Goal: Transaction & Acquisition: Purchase product/service

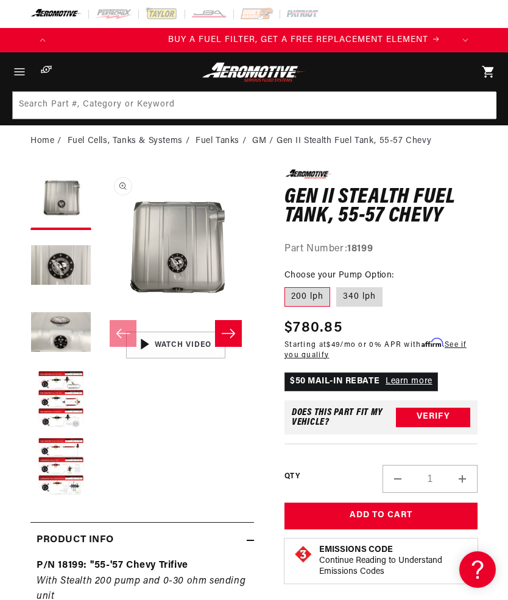
scroll to position [0, 398]
click at [71, 394] on button "Load image 4 in gallery view" at bounding box center [60, 400] width 61 height 61
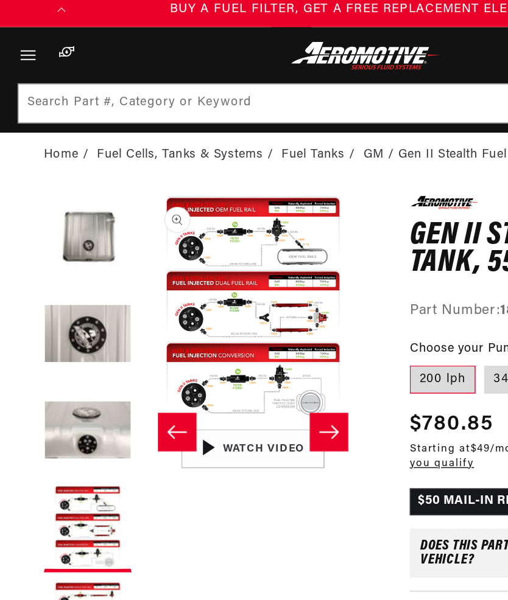
click at [292, 113] on div "Close dialog NOT SO FAST! No time to browse? No problem. Sign up and we'll keep…" at bounding box center [254, 300] width 508 height 600
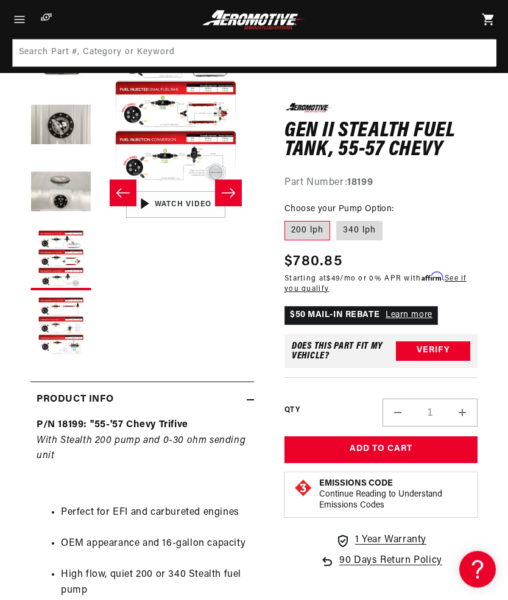
scroll to position [54, 0]
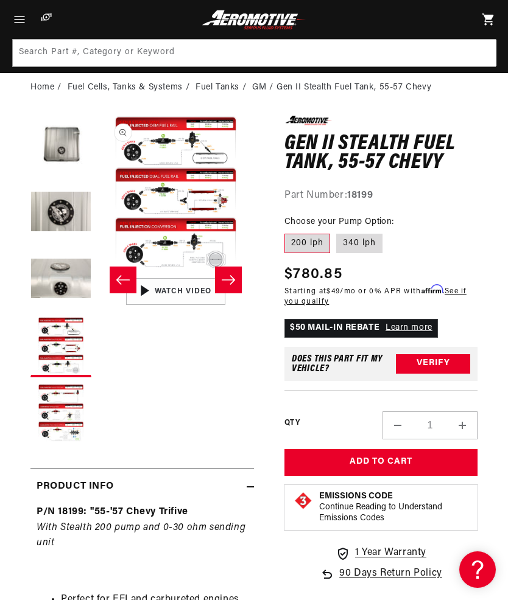
click at [58, 192] on button "Load image 2 in gallery view" at bounding box center [60, 213] width 61 height 61
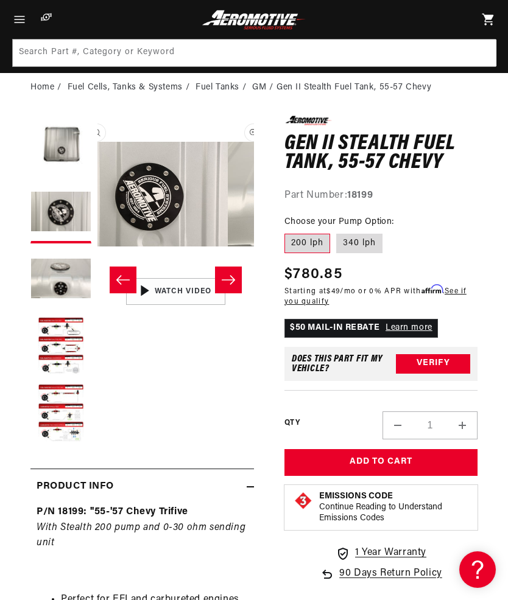
scroll to position [0, 156]
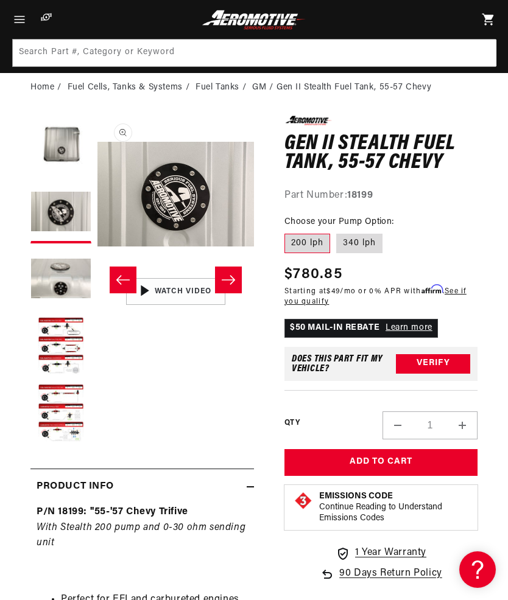
click at [60, 276] on button "Load image 3 in gallery view" at bounding box center [60, 280] width 61 height 61
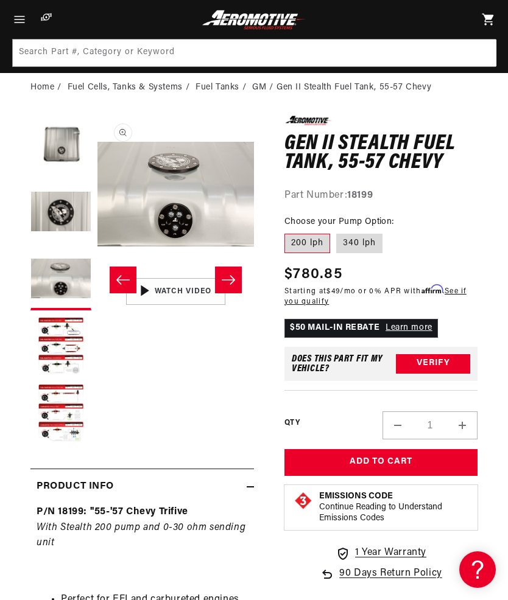
scroll to position [0, 313]
click at [53, 141] on button "Load image 1 in gallery view" at bounding box center [60, 146] width 61 height 61
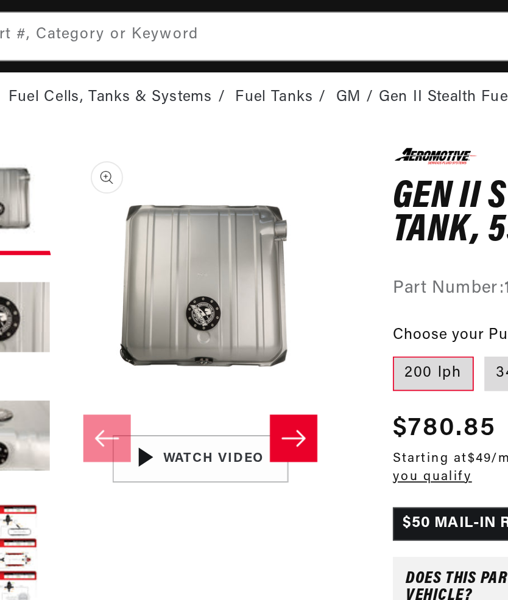
scroll to position [0, 0]
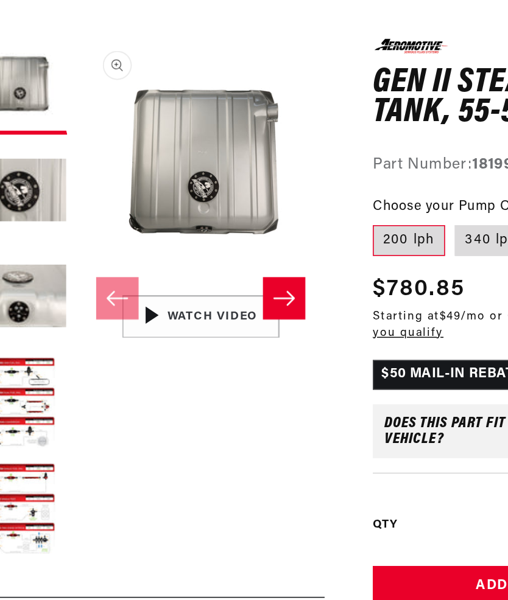
click at [30, 250] on button "Load image 3 in gallery view" at bounding box center [60, 280] width 61 height 61
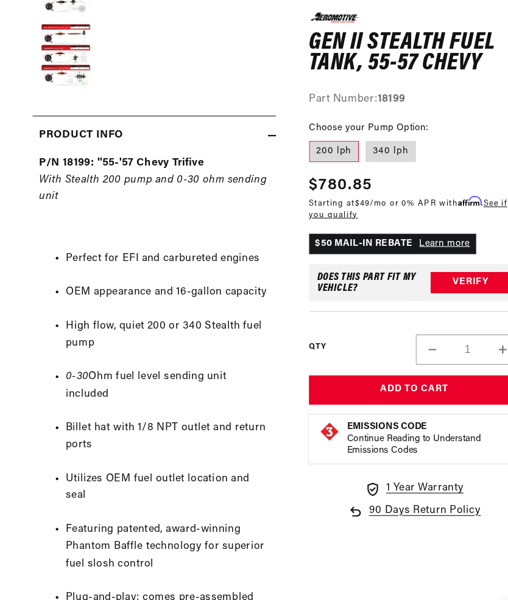
click at [219, 420] on ul "Perfect for EFI and carbureted engines OEM appearance and 16-gallon capacity Hi…" at bounding box center [142, 472] width 211 height 515
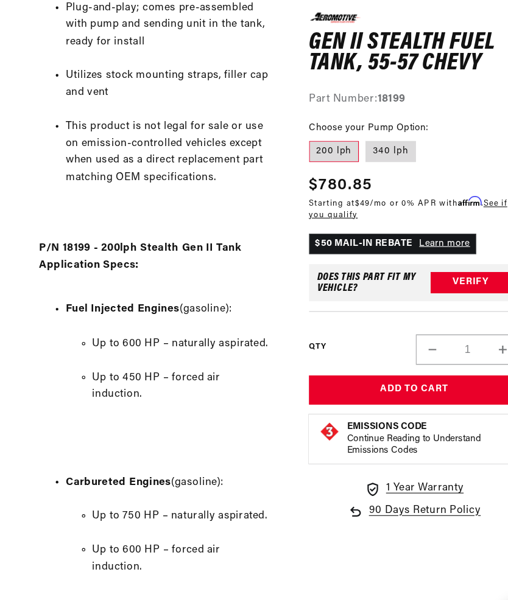
click at [371, 132] on label "340 lph" at bounding box center [359, 139] width 46 height 19
click at [337, 128] on input "340 lph" at bounding box center [336, 128] width 1 height 1
radio input "true"
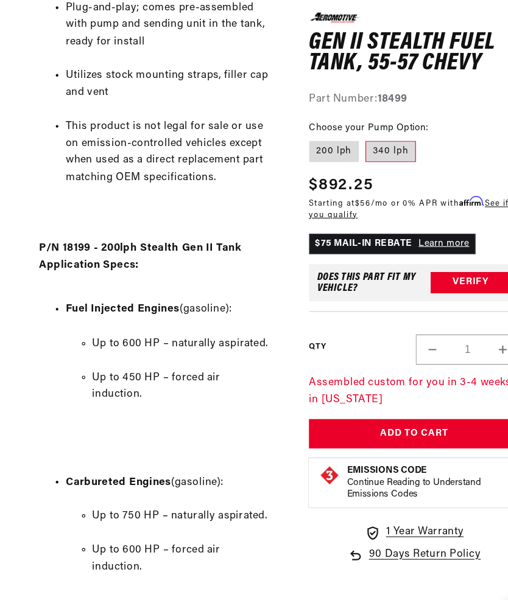
click at [303, 133] on label "200 lph" at bounding box center [307, 139] width 46 height 19
click at [288, 128] on input "200 lph" at bounding box center [287, 128] width 1 height 1
radio input "true"
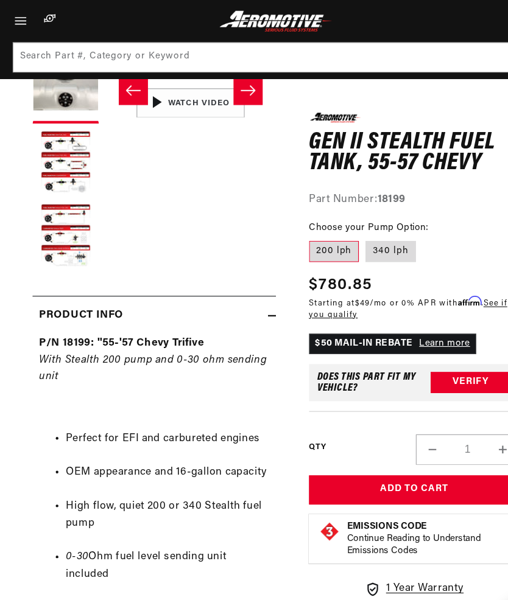
click at [361, 230] on label "340 lph" at bounding box center [359, 231] width 46 height 19
click at [337, 220] on input "340 lph" at bounding box center [336, 219] width 1 height 1
radio input "true"
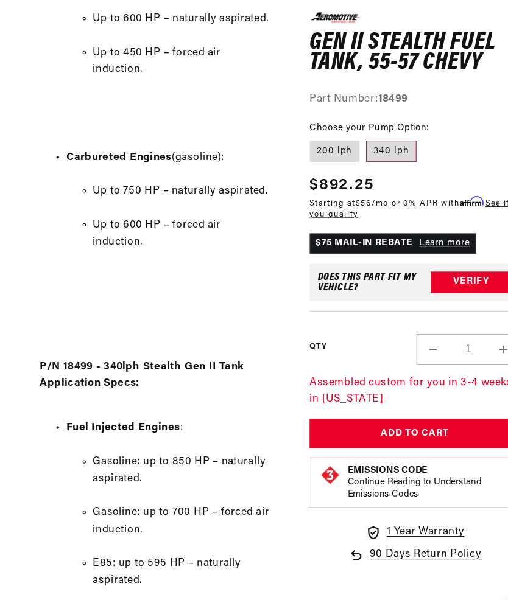
scroll to position [1256, 0]
click at [303, 133] on label "200 lph" at bounding box center [307, 139] width 46 height 19
click at [288, 128] on input "200 lph" at bounding box center [287, 128] width 1 height 1
radio input "true"
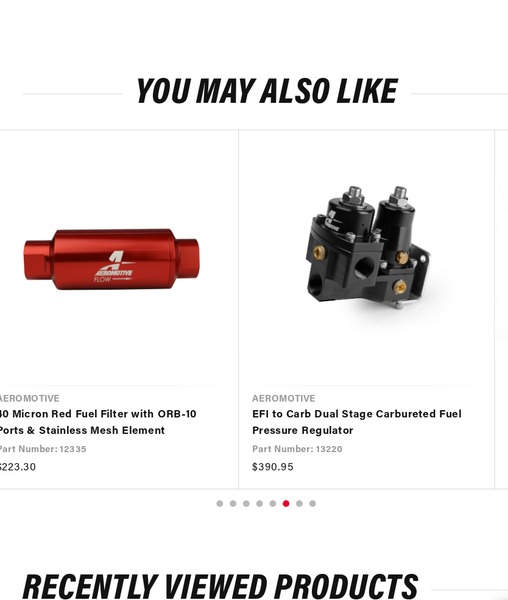
scroll to position [0, 1284]
